Goal: Task Accomplishment & Management: Manage account settings

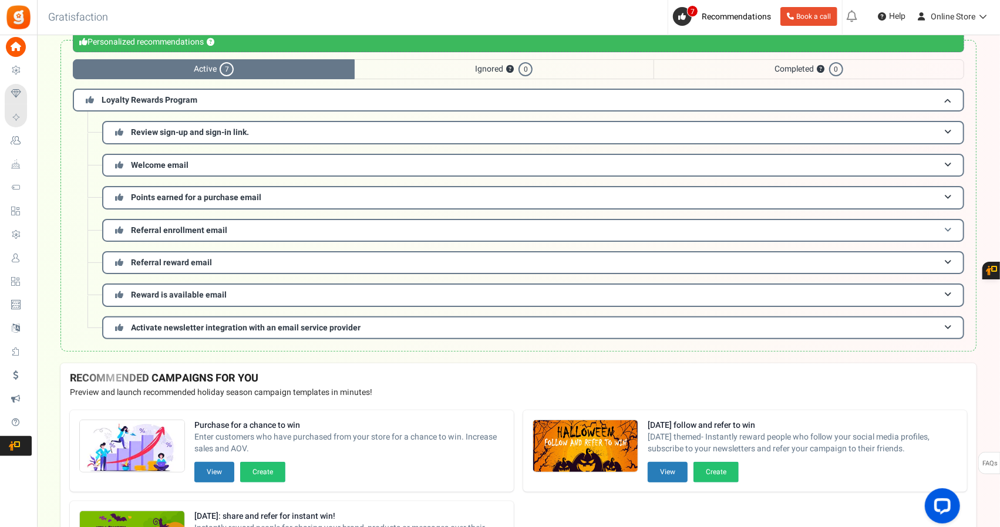
scroll to position [181, 0]
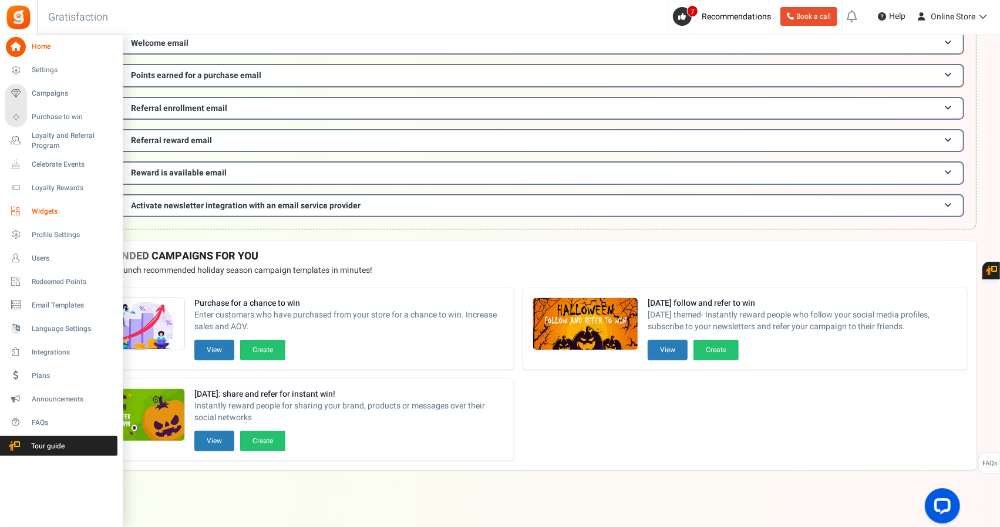
click at [54, 211] on span "Widgets" at bounding box center [73, 212] width 82 height 10
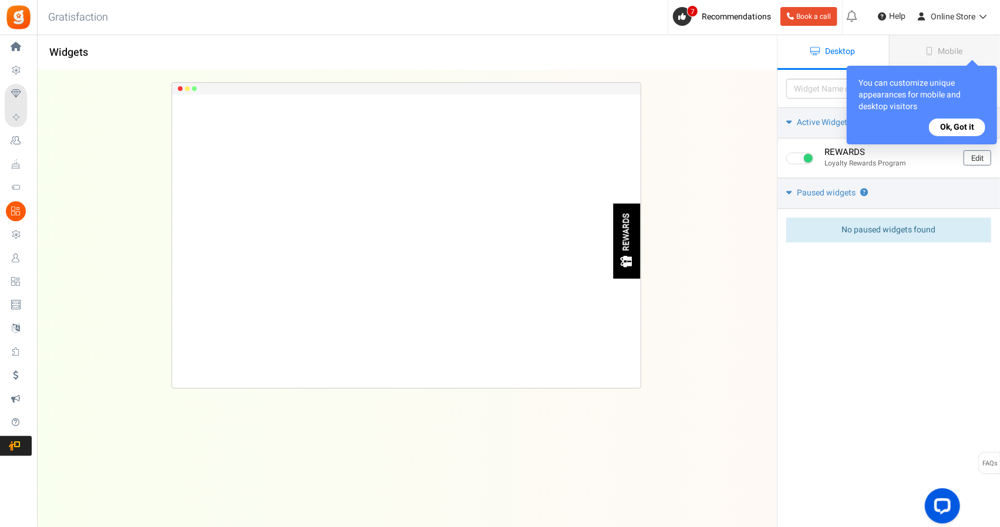
click at [956, 127] on button "Ok, Got it" at bounding box center [957, 128] width 56 height 18
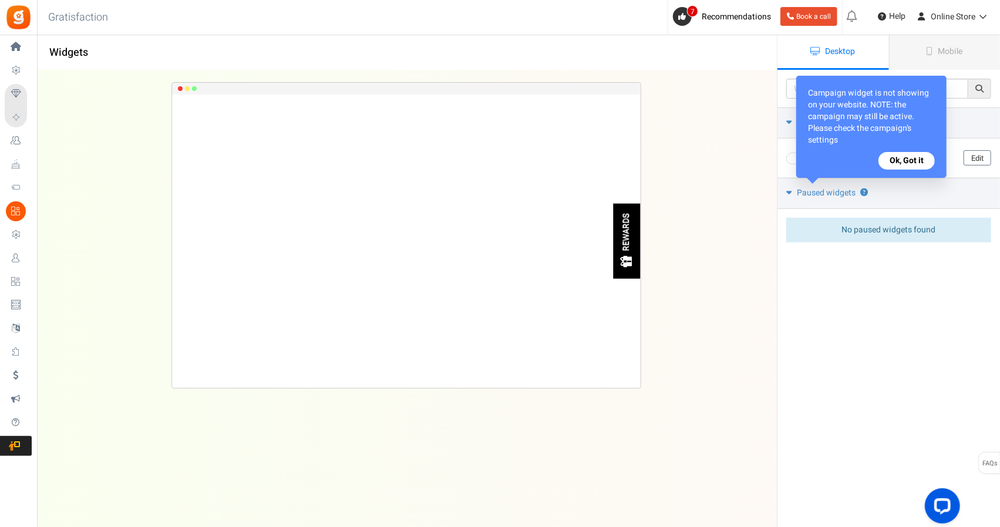
click at [906, 161] on button "Ok, Got it" at bounding box center [906, 161] width 56 height 18
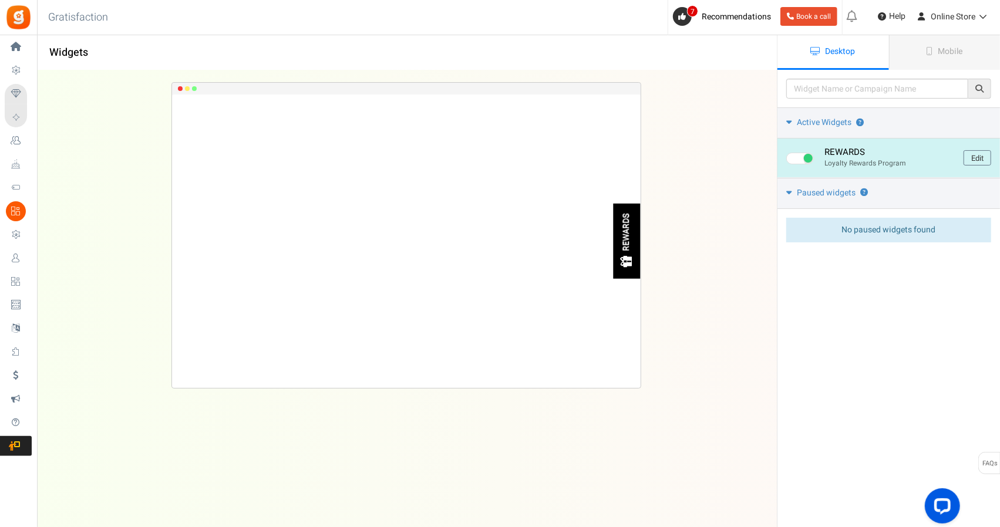
click at [801, 156] on span at bounding box center [800, 159] width 28 height 12
click at [794, 156] on input "checkbox" at bounding box center [790, 159] width 8 height 8
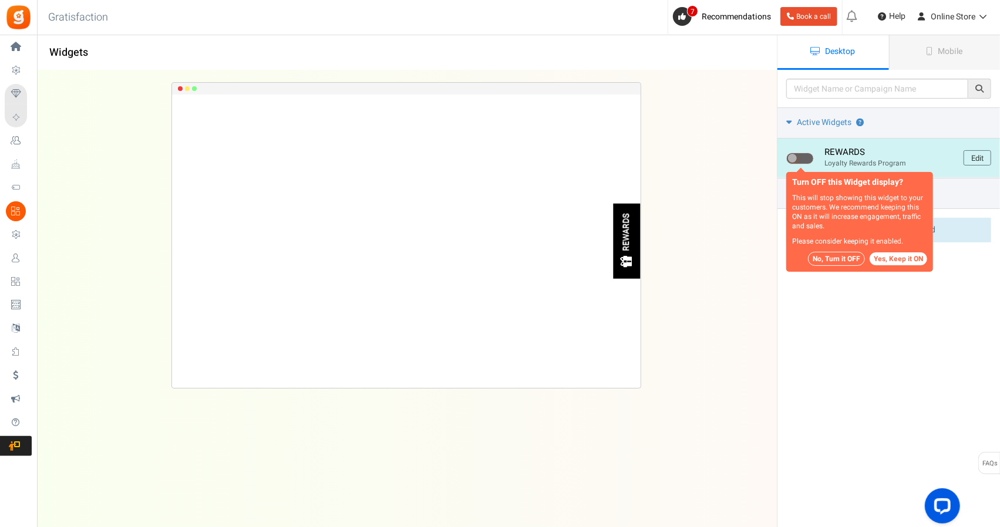
click at [801, 156] on span at bounding box center [800, 159] width 28 height 12
click at [794, 156] on input "checkbox" at bounding box center [790, 159] width 8 height 8
click at [801, 156] on span at bounding box center [800, 159] width 28 height 12
click at [794, 156] on input "checkbox" at bounding box center [790, 159] width 8 height 8
click at [792, 157] on span at bounding box center [792, 158] width 9 height 9
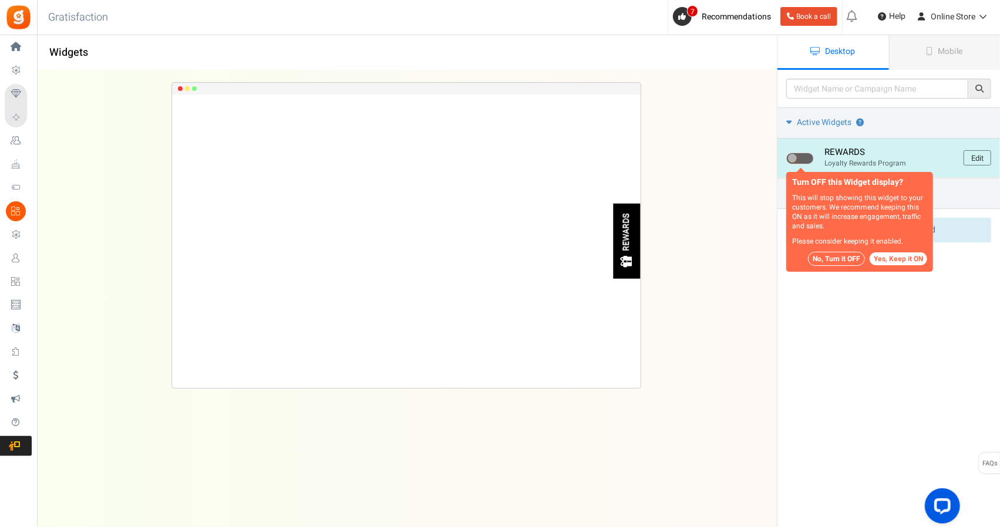
click at [792, 157] on input "checkbox" at bounding box center [790, 159] width 8 height 8
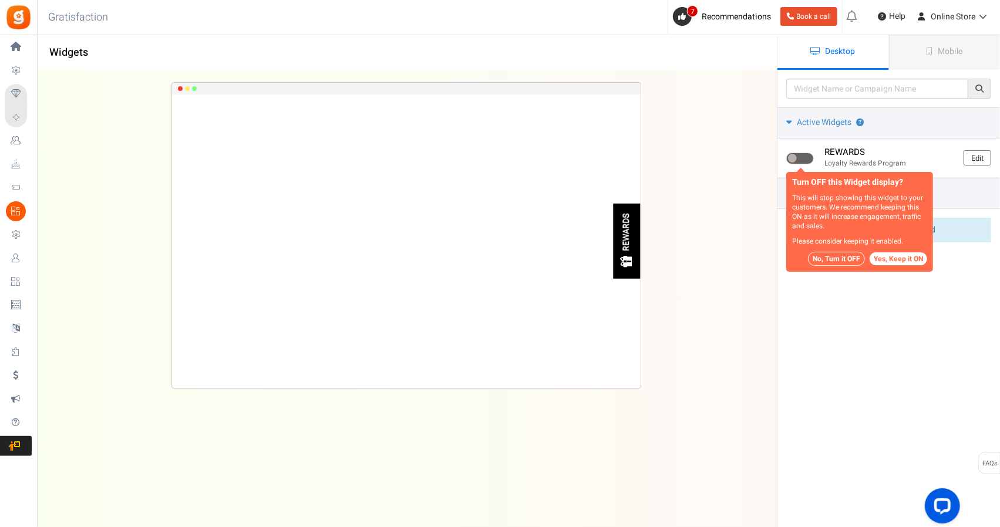
click at [888, 258] on button "Yes, Keep it ON" at bounding box center [898, 258] width 58 height 13
checkbox input "true"
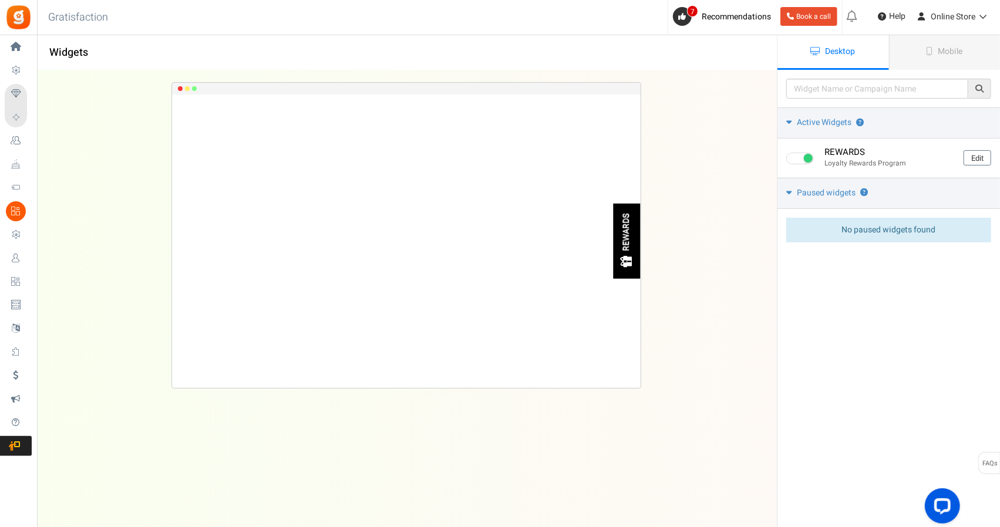
click at [441, 217] on div "REWARDS Loading.. × To configure LightBox layout please Click here" at bounding box center [406, 242] width 468 height 294
click at [940, 511] on div "Open LiveChat chat widget" at bounding box center [942, 505] width 20 height 20
click at [663, 422] on div "REWARDS Loading.. × To configure LightBox layout please Click here" at bounding box center [406, 275] width 777 height 410
